Goal: Register for event/course

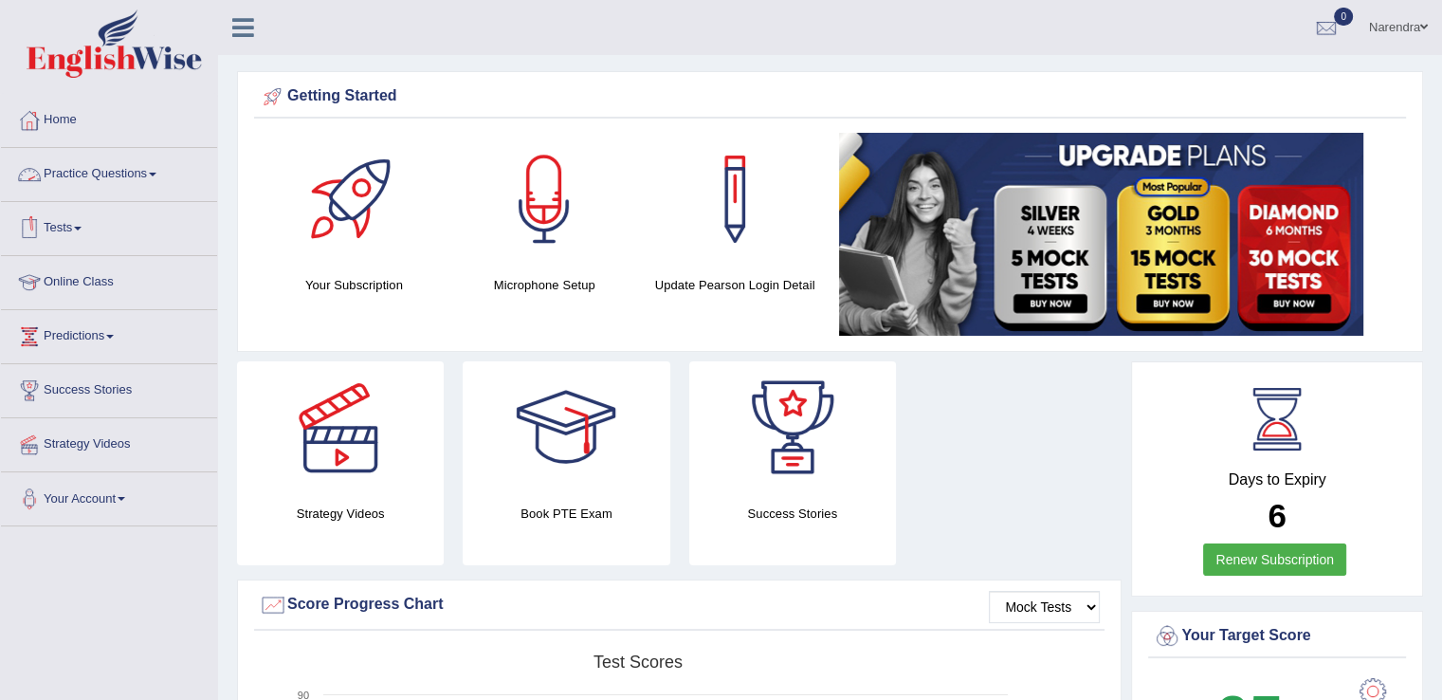
click at [82, 233] on link "Tests" at bounding box center [109, 225] width 216 height 47
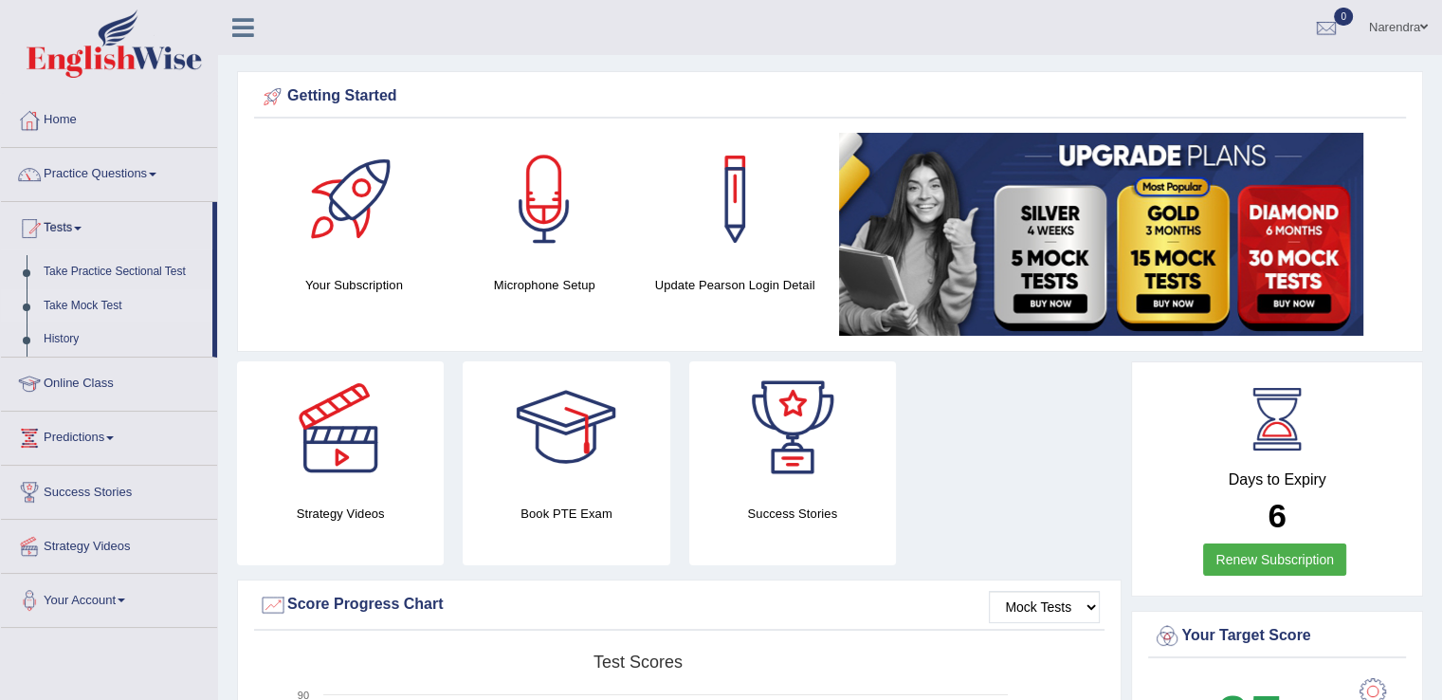
click at [83, 304] on link "Take Mock Test" at bounding box center [123, 306] width 177 height 34
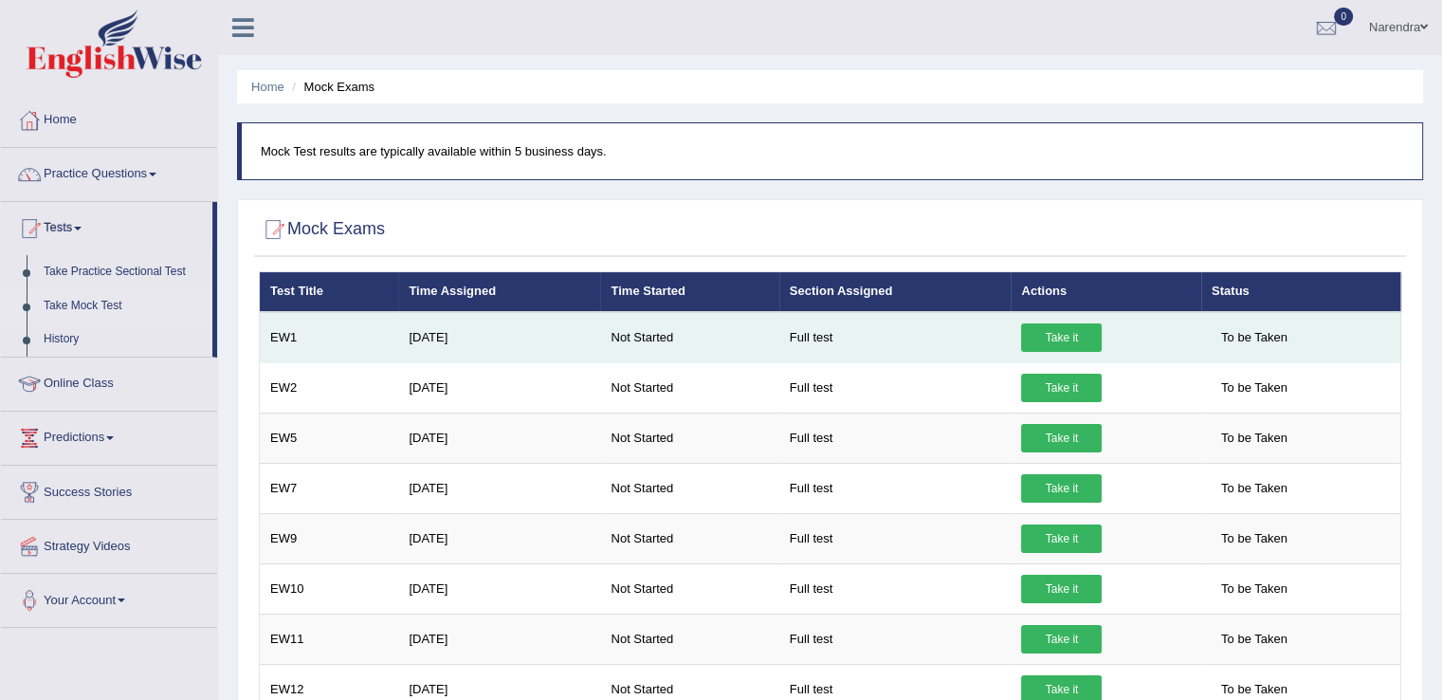
click at [1072, 336] on link "Take it" at bounding box center [1061, 337] width 81 height 28
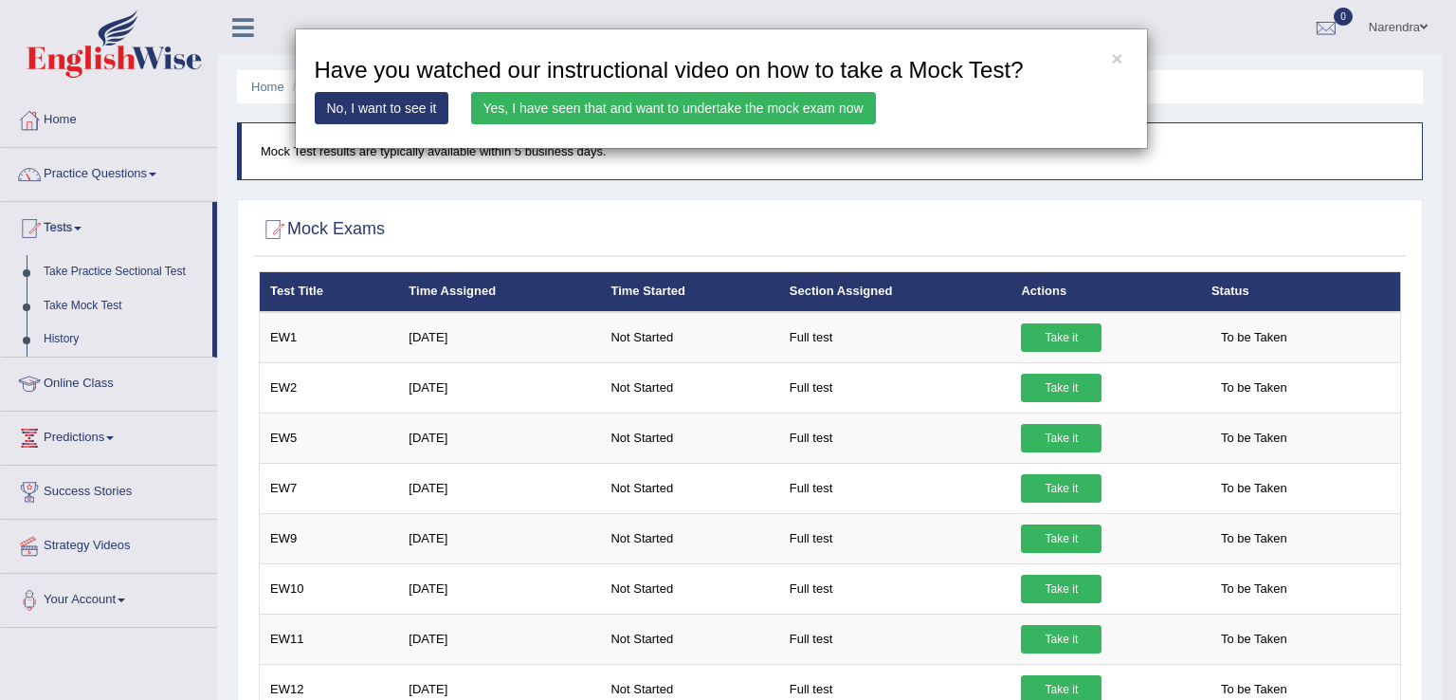
click at [572, 106] on link "Yes, I have seen that and want to undertake the mock exam now" at bounding box center [673, 108] width 405 height 32
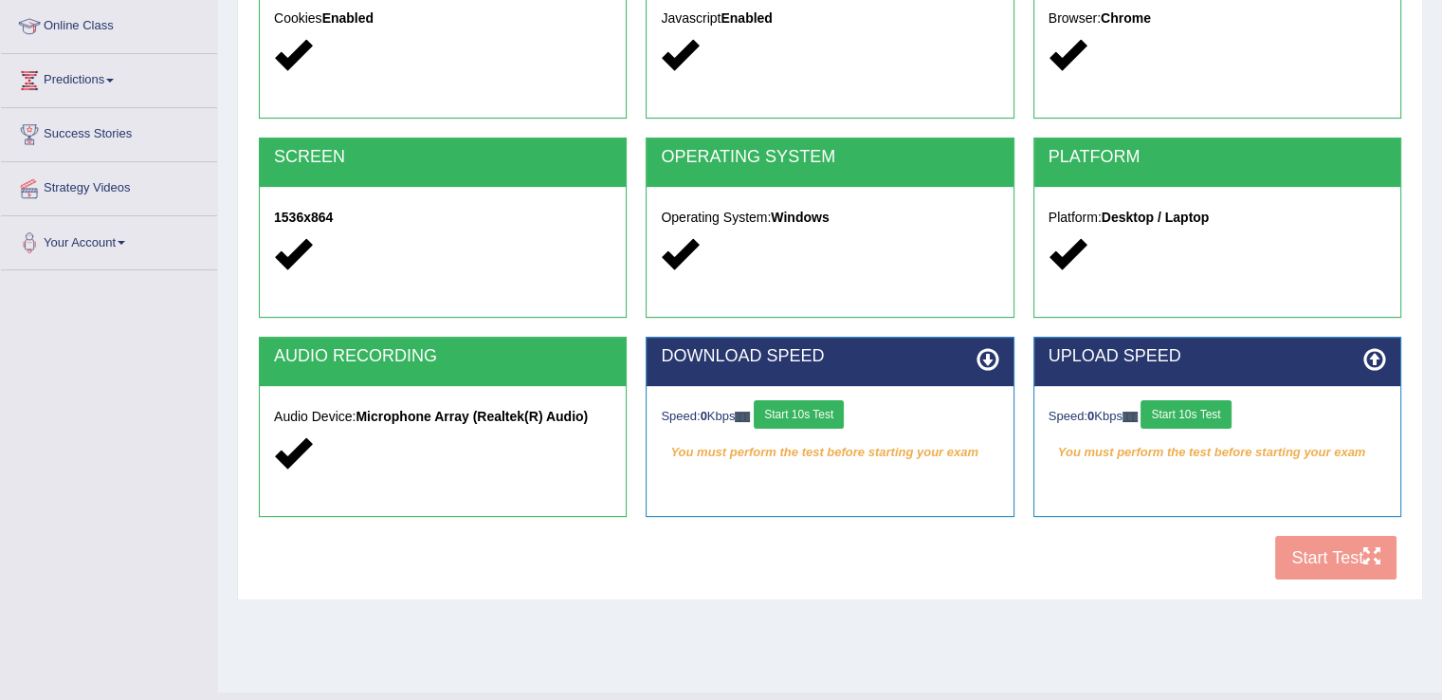
scroll to position [261, 0]
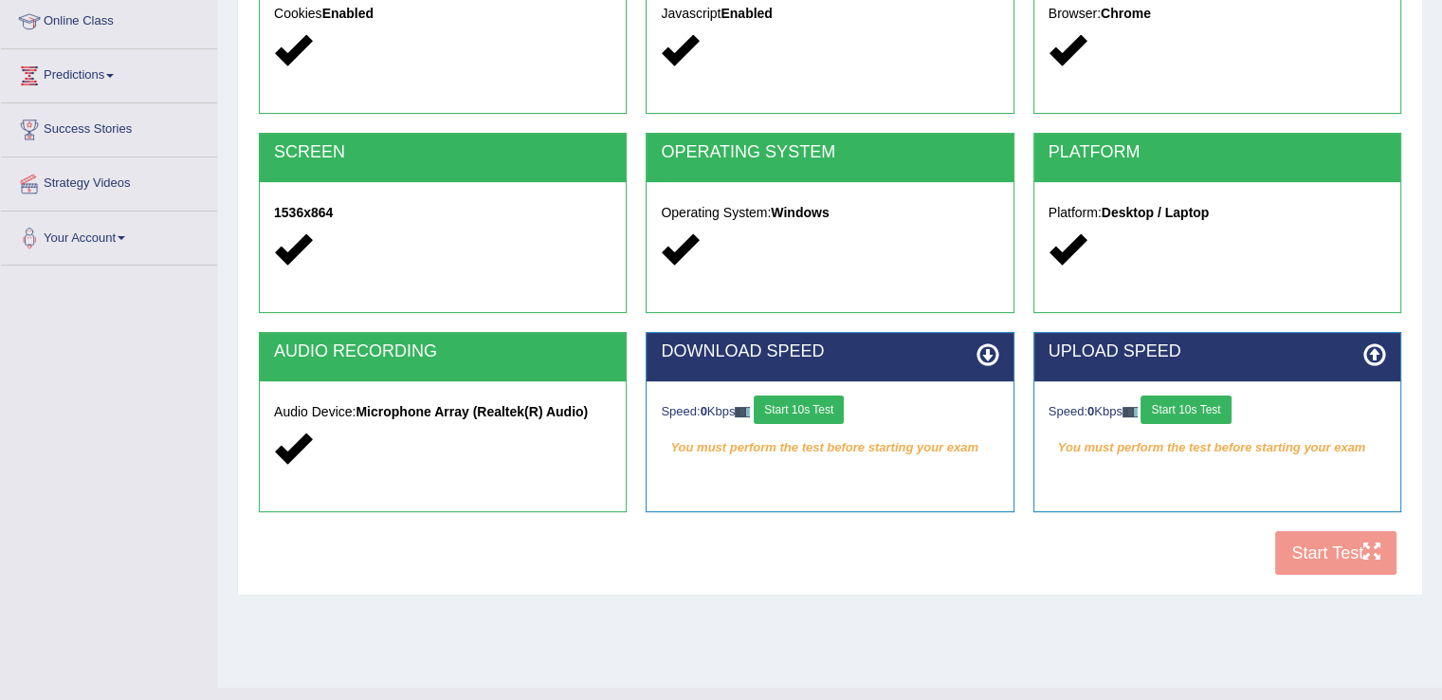
click at [1337, 547] on div "COOKIES Cookies Enabled JAVASCRIPT Javascript Enabled BROWSER Browser: Chrome S…" at bounding box center [830, 259] width 1152 height 651
click at [1318, 549] on div "COOKIES Cookies Enabled JAVASCRIPT Javascript Enabled BROWSER Browser: Chrome S…" at bounding box center [830, 259] width 1152 height 651
click at [1099, 594] on div "Home Exams Exam Requirements System Requirements Test COOKIES Cookies Enabled J…" at bounding box center [830, 213] width 1224 height 948
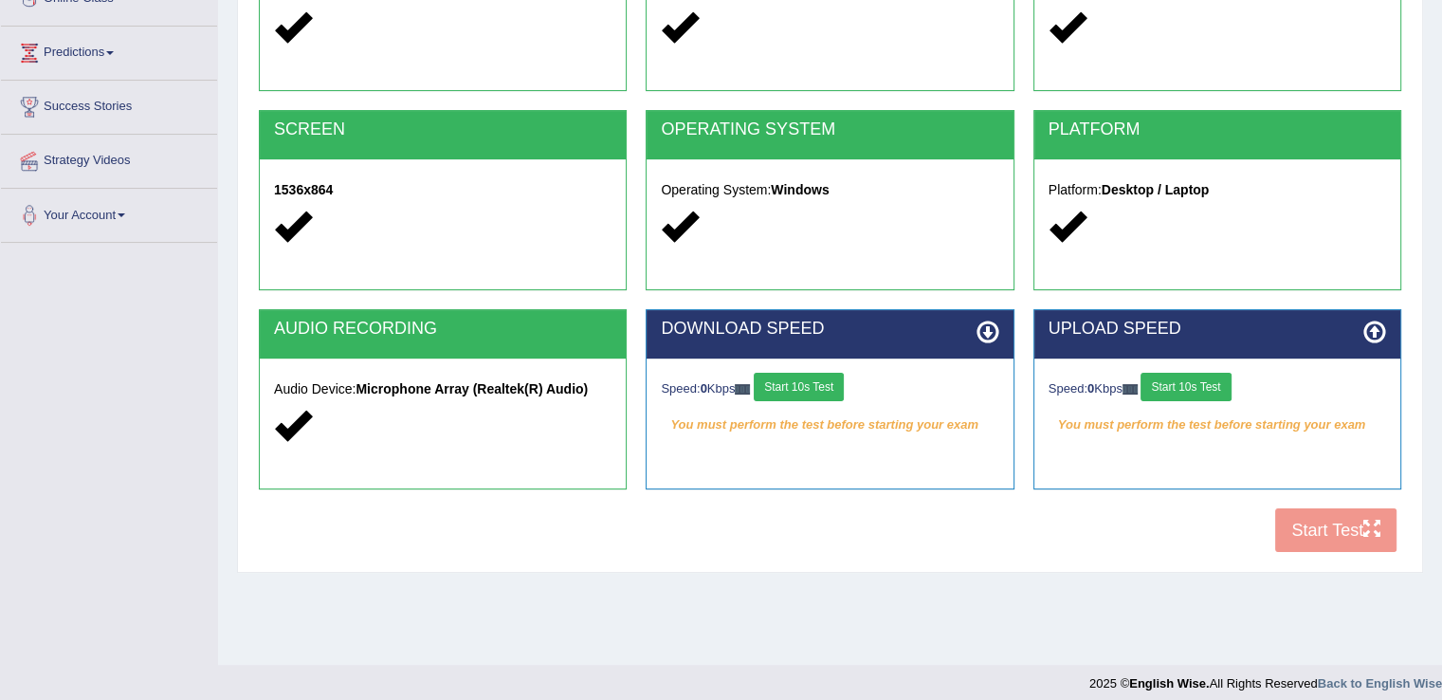
scroll to position [296, 0]
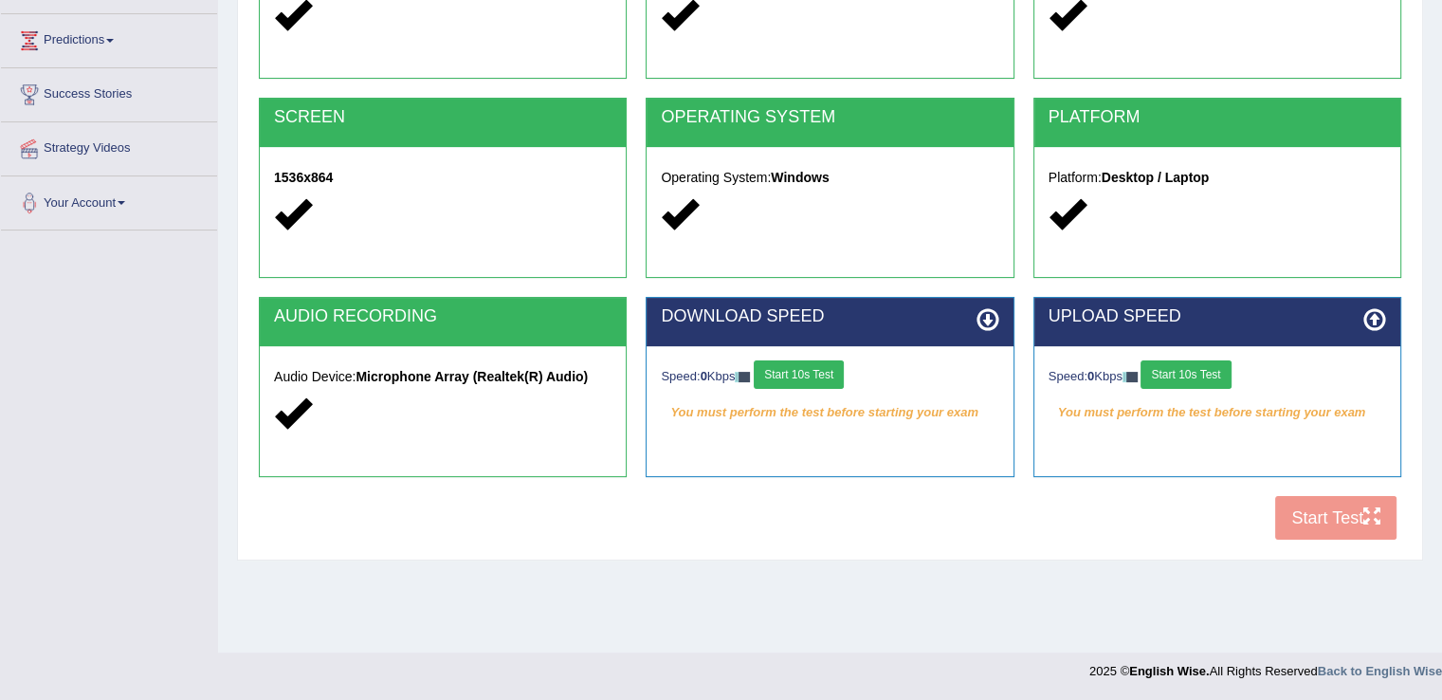
click at [808, 372] on button "Start 10s Test" at bounding box center [799, 374] width 90 height 28
click at [1194, 361] on button "Start 10s Test" at bounding box center [1185, 374] width 90 height 28
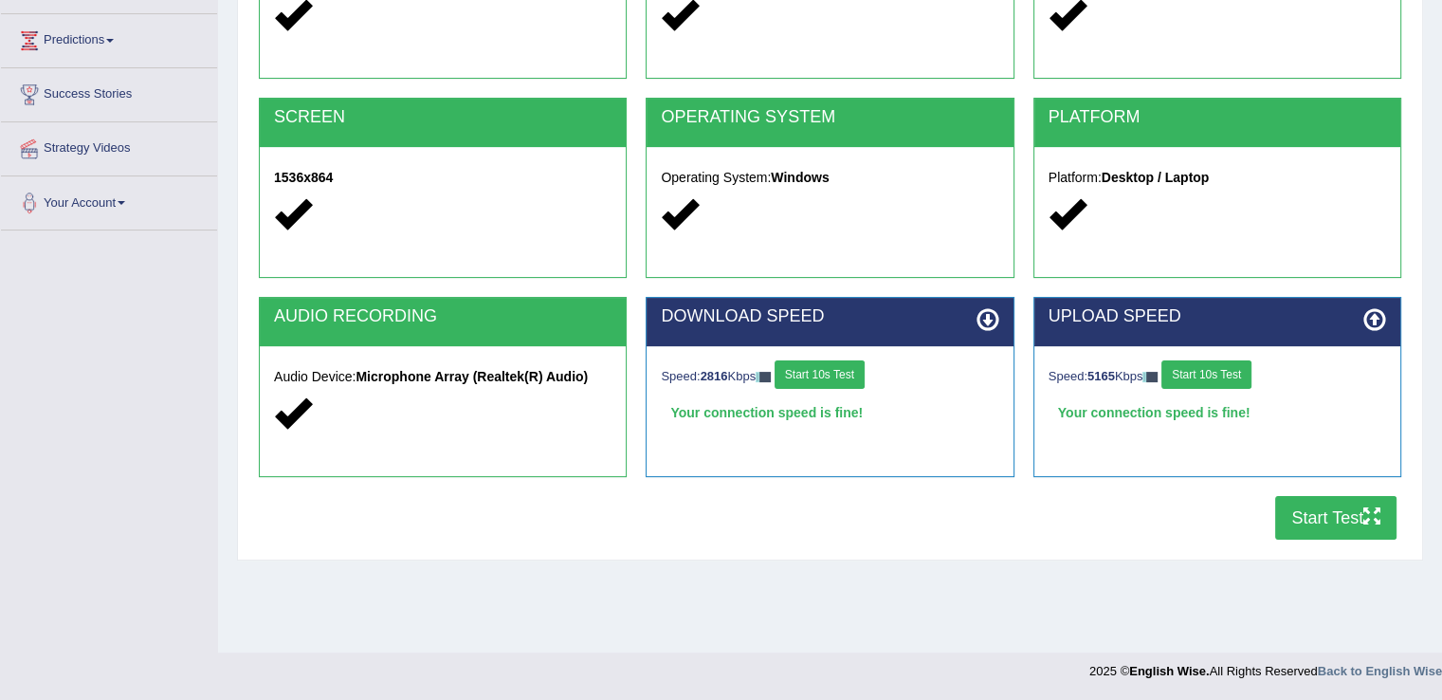
click at [1311, 508] on button "Start Test" at bounding box center [1335, 518] width 121 height 44
click at [1016, 595] on div "Home Exams Exam Requirements System Requirements Test COOKIES Cookies Enabled J…" at bounding box center [830, 178] width 1224 height 948
click at [1318, 509] on button "Start Test" at bounding box center [1335, 518] width 121 height 44
